Goal: Transaction & Acquisition: Purchase product/service

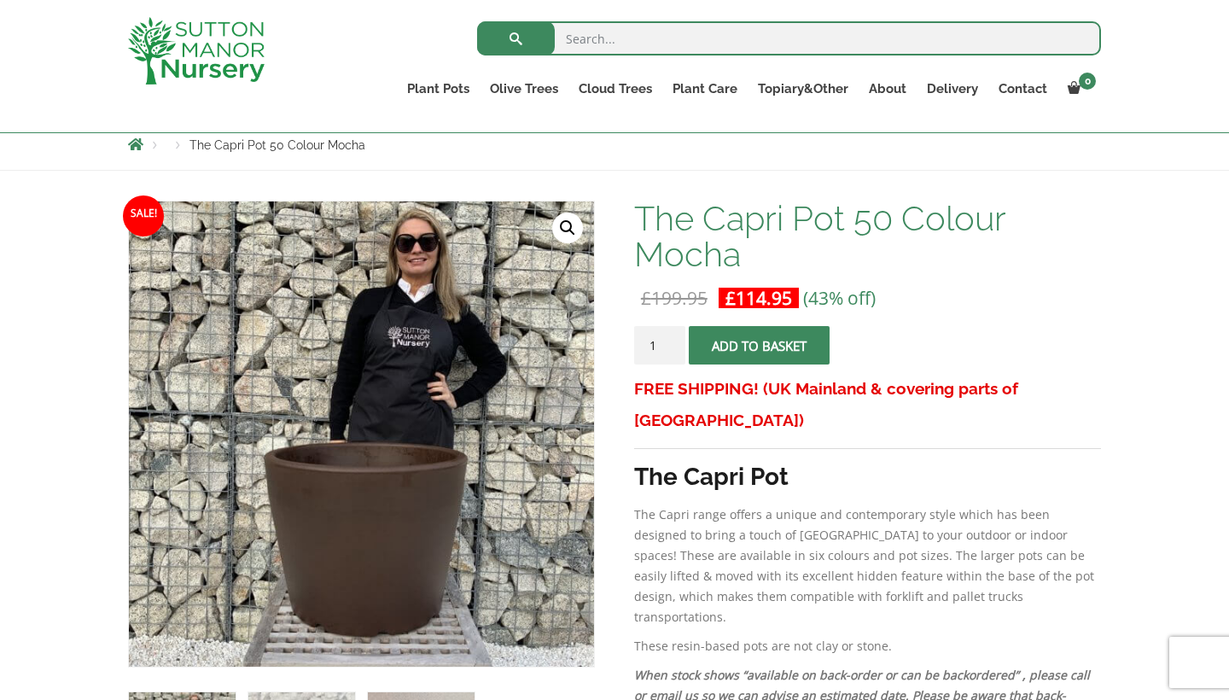
scroll to position [230, 0]
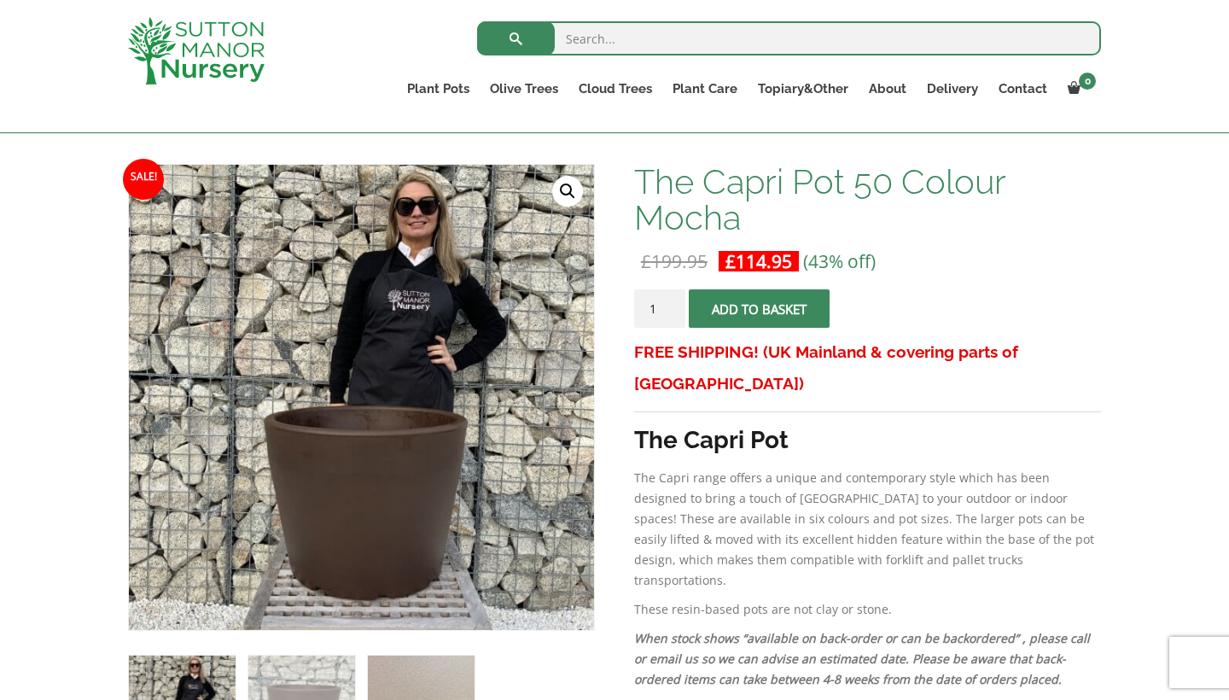
click at [759, 309] on span "submit" at bounding box center [759, 309] width 0 height 0
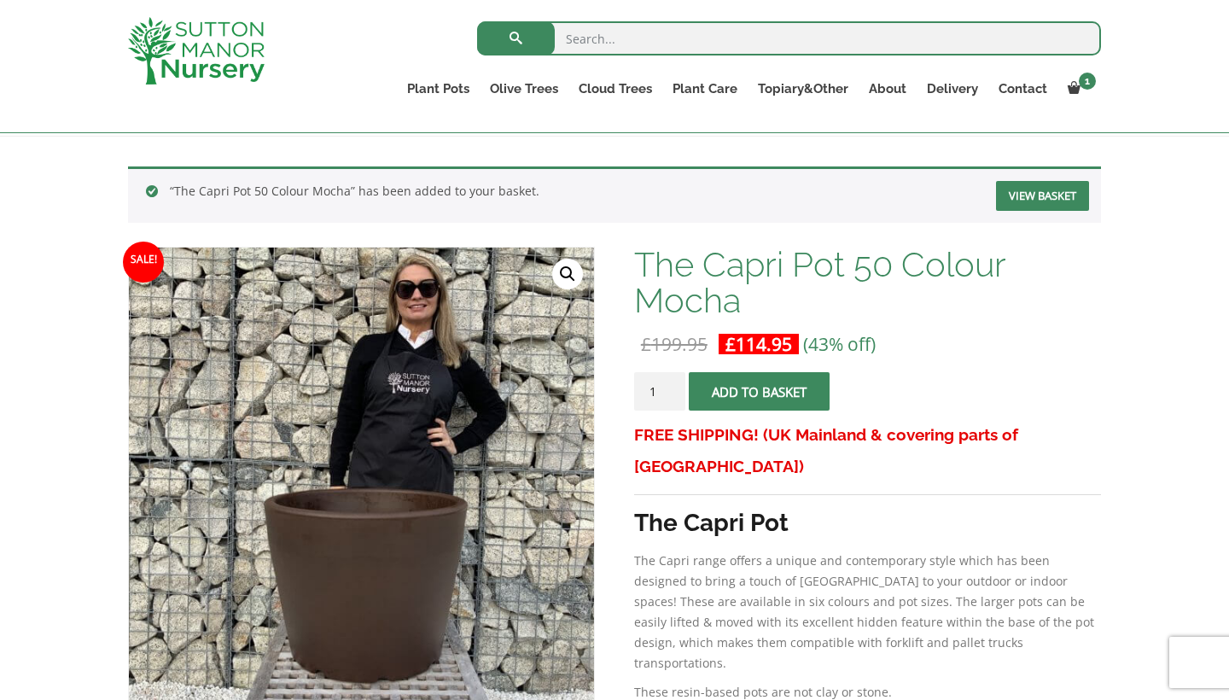
scroll to position [222, 0]
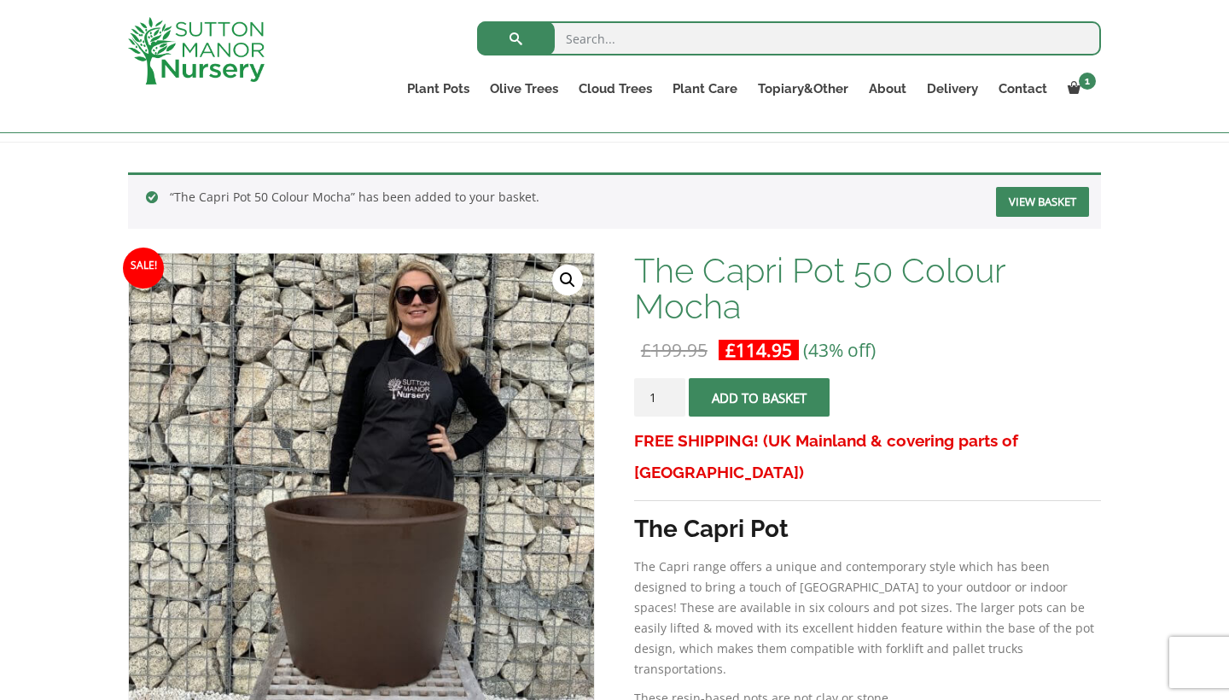
click at [1022, 196] on link "View basket" at bounding box center [1042, 202] width 93 height 30
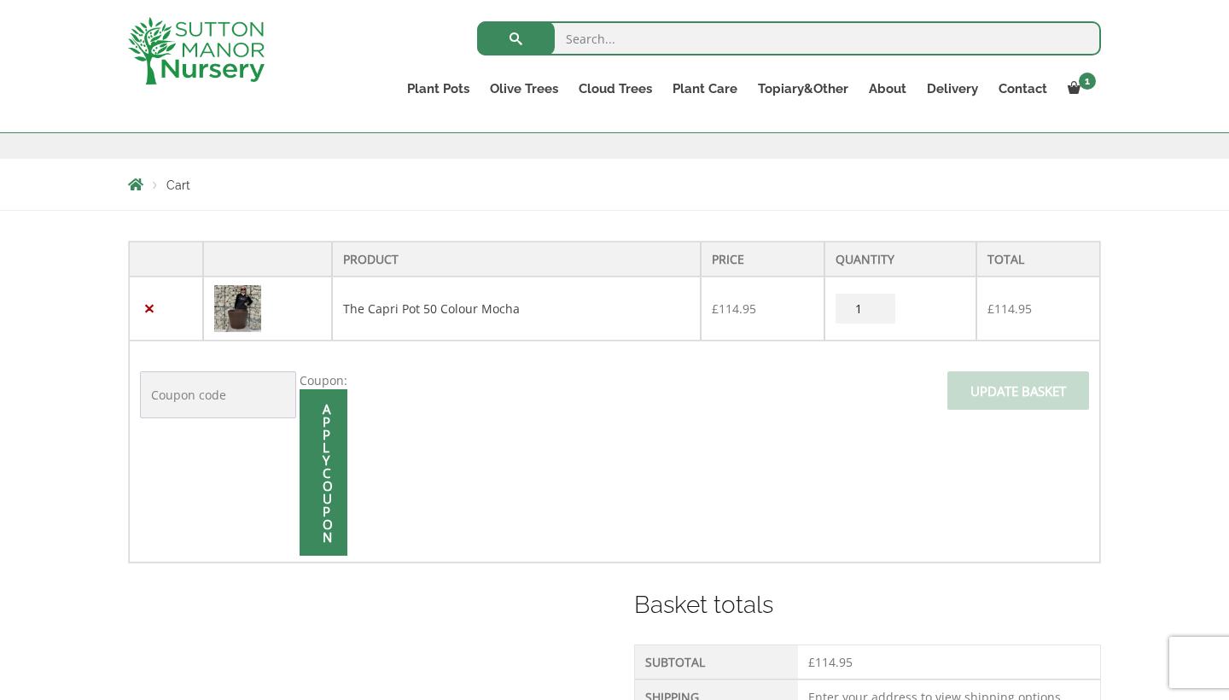
scroll to position [266, 0]
click at [448, 306] on link "The Capri Pot 50 Colour Mocha" at bounding box center [431, 309] width 177 height 16
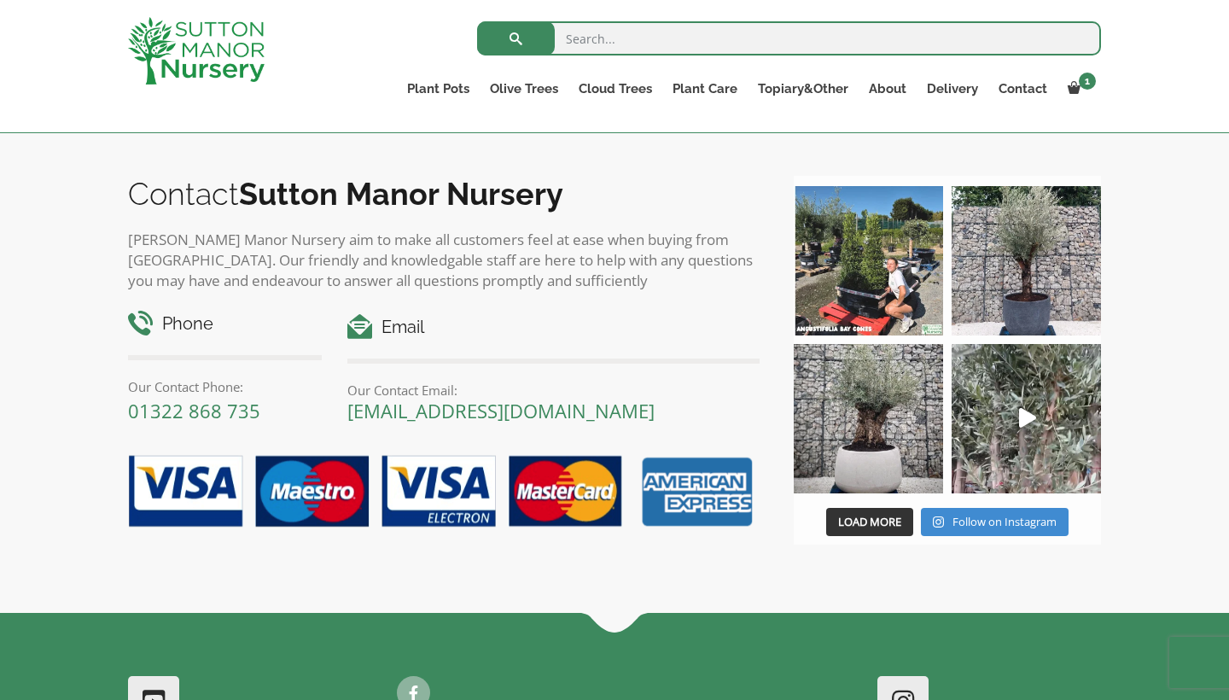
scroll to position [1575, 0]
